Goal: Transaction & Acquisition: Purchase product/service

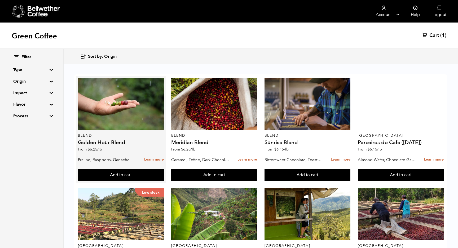
scroll to position [54, 0]
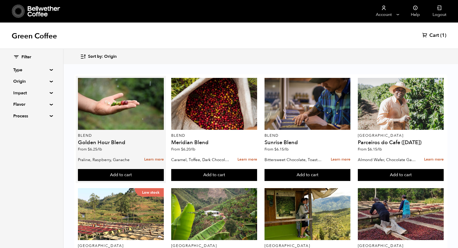
click at [114, 140] on h4 "Golden Hour Blend" at bounding box center [121, 142] width 86 height 5
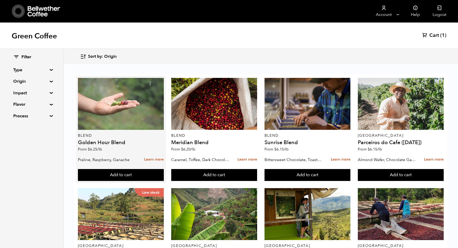
scroll to position [0, 0]
click at [114, 91] on div at bounding box center [121, 104] width 86 height 52
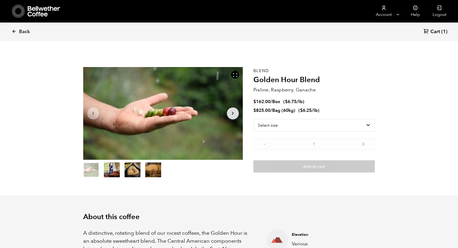
scroll to position [231, 283]
click at [235, 115] on icon "Arrow Right" at bounding box center [233, 113] width 6 height 6
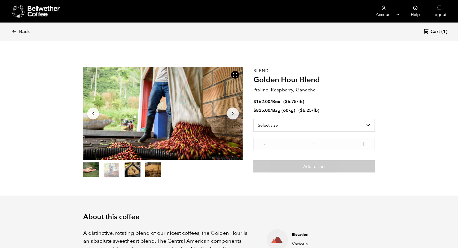
click at [235, 115] on icon "Arrow Right" at bounding box center [233, 113] width 6 height 6
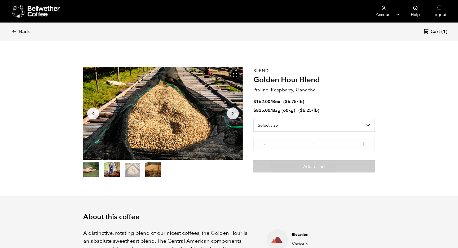
click at [235, 115] on icon "Arrow Right" at bounding box center [233, 113] width 6 height 6
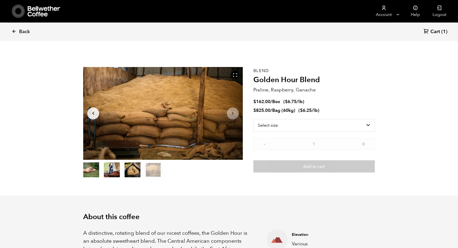
click at [235, 115] on icon "Arrow Right" at bounding box center [233, 113] width 6 height 6
click at [433, 31] on span "Cart" at bounding box center [436, 32] width 10 height 6
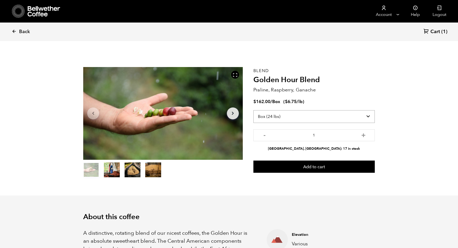
select select "bag-3"
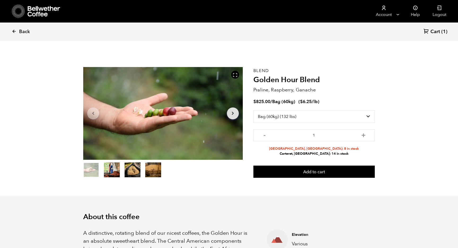
click at [323, 156] on div "Blend Golden Hour Blend Praline, Raspberry, Ganache $ 825.00 / Bag (60kg) ( $ 6…" at bounding box center [314, 122] width 121 height 111
drag, startPoint x: 335, startPoint y: 156, endPoint x: 291, endPoint y: 154, distance: 43.5
click at [291, 154] on li "Carteret, NJ: 14 in stock" at bounding box center [314, 153] width 121 height 5
click at [438, 33] on span "Cart" at bounding box center [436, 32] width 10 height 6
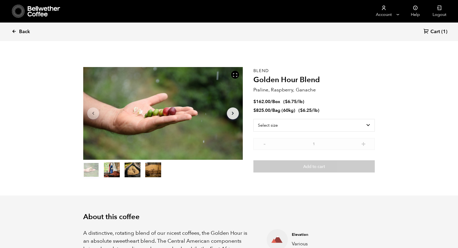
scroll to position [231, 283]
click at [24, 29] on span "Back" at bounding box center [24, 32] width 11 height 6
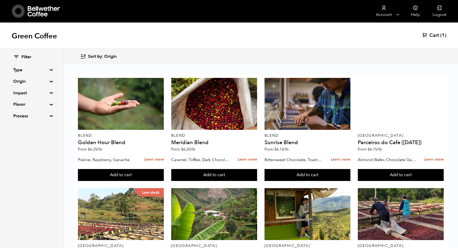
scroll to position [143, 0]
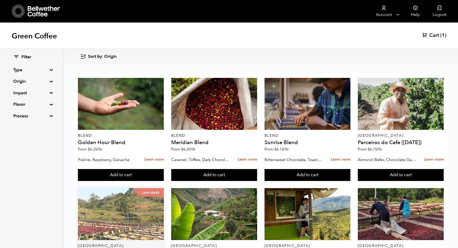
click at [131, 188] on div "Low stock" at bounding box center [121, 214] width 86 height 52
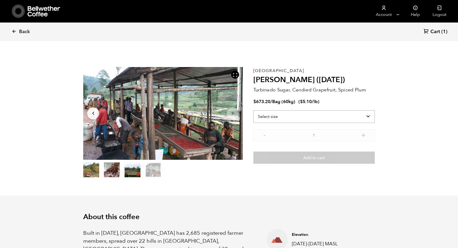
select select "bag-3"
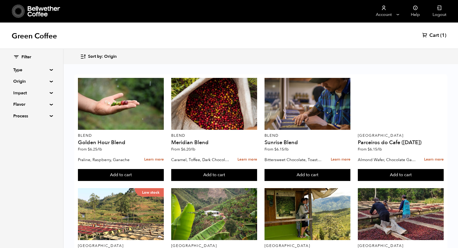
scroll to position [222, 0]
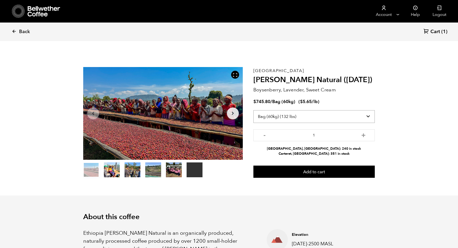
select select "box"
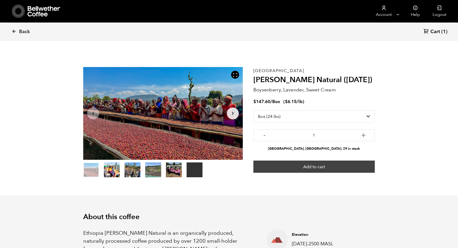
click at [322, 164] on button "Add to cart" at bounding box center [314, 167] width 121 height 12
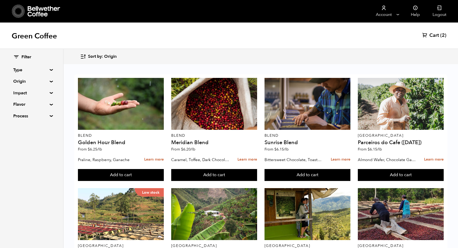
click at [433, 34] on span "Cart" at bounding box center [435, 35] width 10 height 6
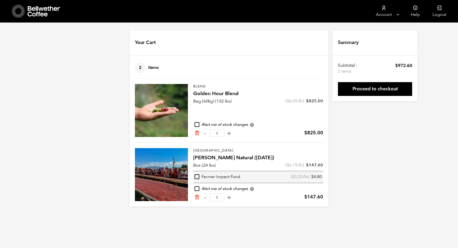
click at [380, 171] on div "Your Cart 2 Items Update cart 2 Items Blend Golden Hour Blend Bag (60kg) (132 l…" at bounding box center [229, 119] width 458 height 176
click at [368, 87] on link "Proceed to checkout" at bounding box center [375, 89] width 74 height 14
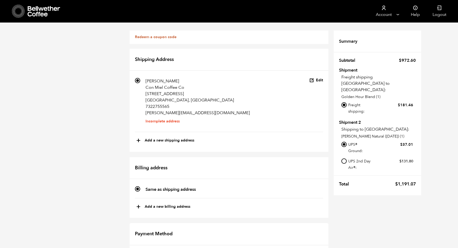
scroll to position [18, 0]
click at [345, 119] on input "Local pickup - Carteret, NJ" at bounding box center [344, 121] width 5 height 5
radio input "true"
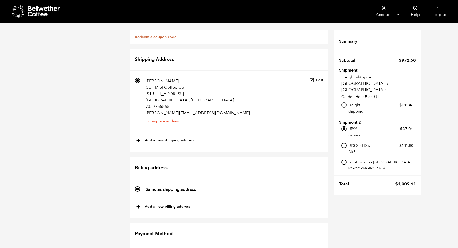
scroll to position [15, 0]
click at [345, 163] on input "Local pickup - Carteret, NJ" at bounding box center [344, 162] width 5 height 5
radio input "true"
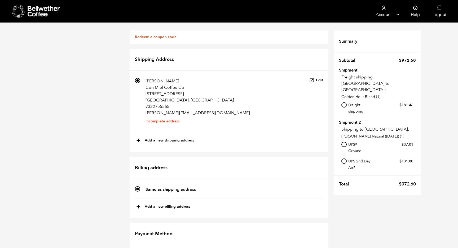
checkbox input "true"
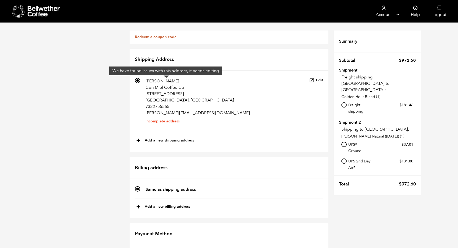
click at [157, 121] on li "Incomplete address" at bounding box center [198, 121] width 105 height 0
click at [140, 83] on input "691 Jimmy Larios Con Miel Coffee Co 31 Amberfield Rd Robbinsville, NJ 08691, US…" at bounding box center [137, 80] width 5 height 5
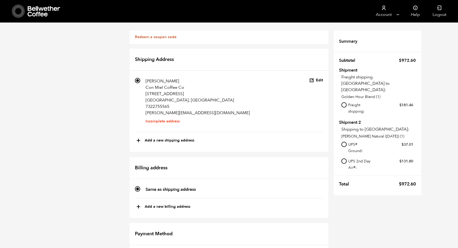
click at [318, 78] on button "Edit" at bounding box center [317, 80] width 14 height 5
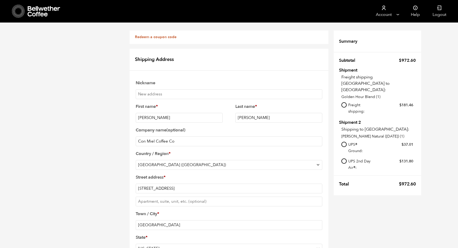
scroll to position [207, 0]
checkbox input "true"
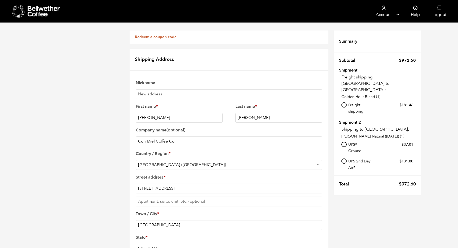
checkbox input "false"
checkbox input "true"
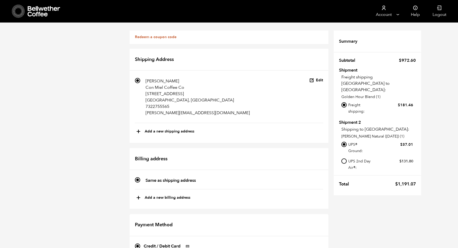
scroll to position [217, 0]
click at [345, 119] on input "Local pickup - Carteret, NJ" at bounding box center [344, 121] width 5 height 5
radio input "true"
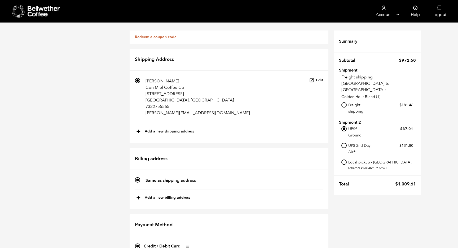
scroll to position [15, 0]
click at [346, 163] on input "Local pickup - Carteret, NJ" at bounding box center [344, 162] width 5 height 5
radio input "true"
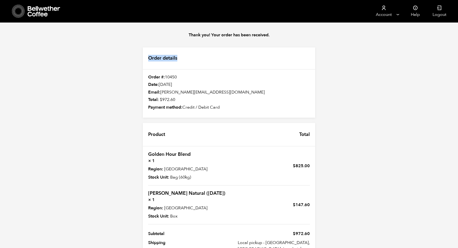
click at [108, 62] on div "Thank you! Your order has been received. Order details Order #: 10450 Date: [DA…" at bounding box center [229, 163] width 458 height 281
click at [46, 8] on icon at bounding box center [44, 11] width 33 height 11
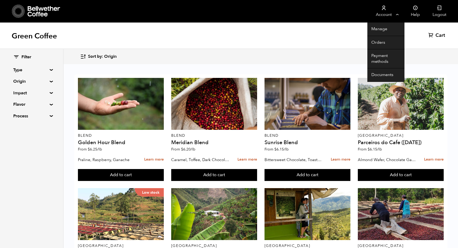
click at [379, 7] on link "Account" at bounding box center [384, 11] width 33 height 23
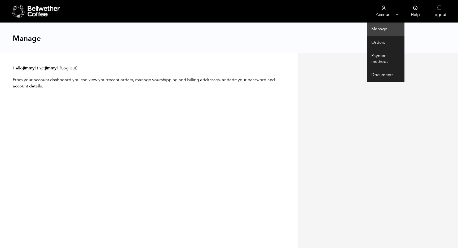
click at [384, 26] on link "Manage" at bounding box center [386, 30] width 37 height 14
click at [382, 72] on link "Documents" at bounding box center [386, 75] width 37 height 14
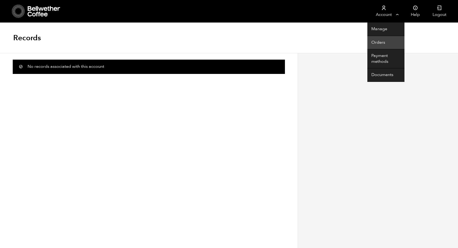
click at [388, 45] on link "Orders" at bounding box center [386, 43] width 37 height 14
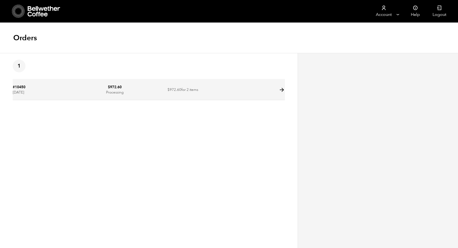
click at [270, 97] on td at bounding box center [251, 90] width 68 height 20
click at [283, 90] on icon at bounding box center [282, 90] width 6 height 6
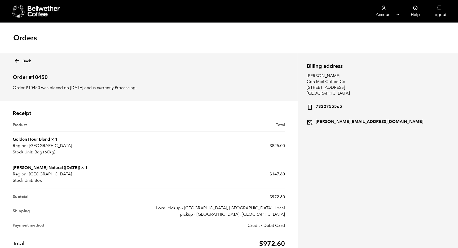
click at [328, 36] on div "Orders" at bounding box center [229, 38] width 458 height 31
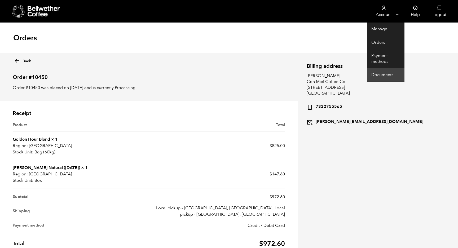
click at [379, 75] on link "Documents" at bounding box center [386, 75] width 37 height 14
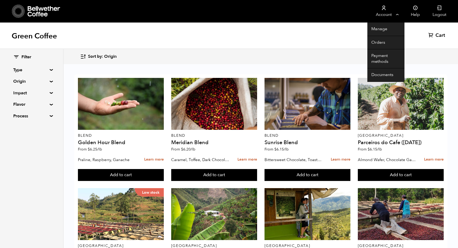
click at [376, 15] on link "Account" at bounding box center [384, 11] width 33 height 23
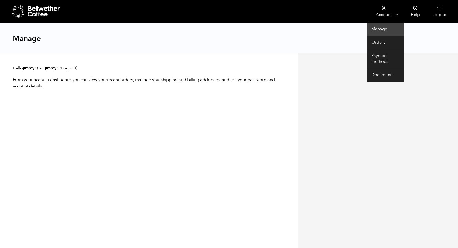
click at [385, 25] on link "Manage" at bounding box center [386, 30] width 37 height 14
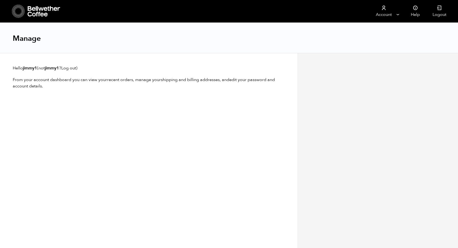
click at [14, 68] on p "Hello jimmy1 (not jimmy1 ? Log out )" at bounding box center [149, 68] width 272 height 6
click at [302, 104] on div at bounding box center [378, 150] width 160 height 195
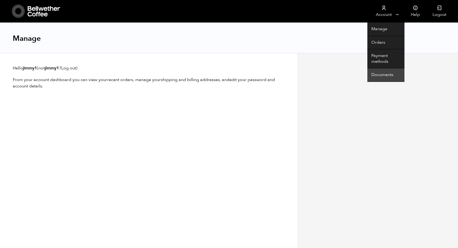
click at [378, 77] on link "Documents" at bounding box center [386, 75] width 37 height 14
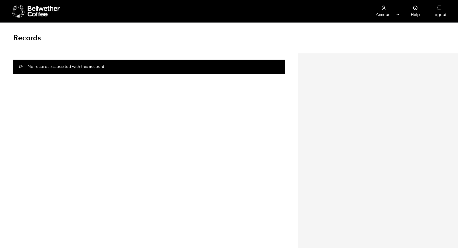
click at [358, 33] on div "Records" at bounding box center [229, 38] width 458 height 31
